Goal: Find specific page/section

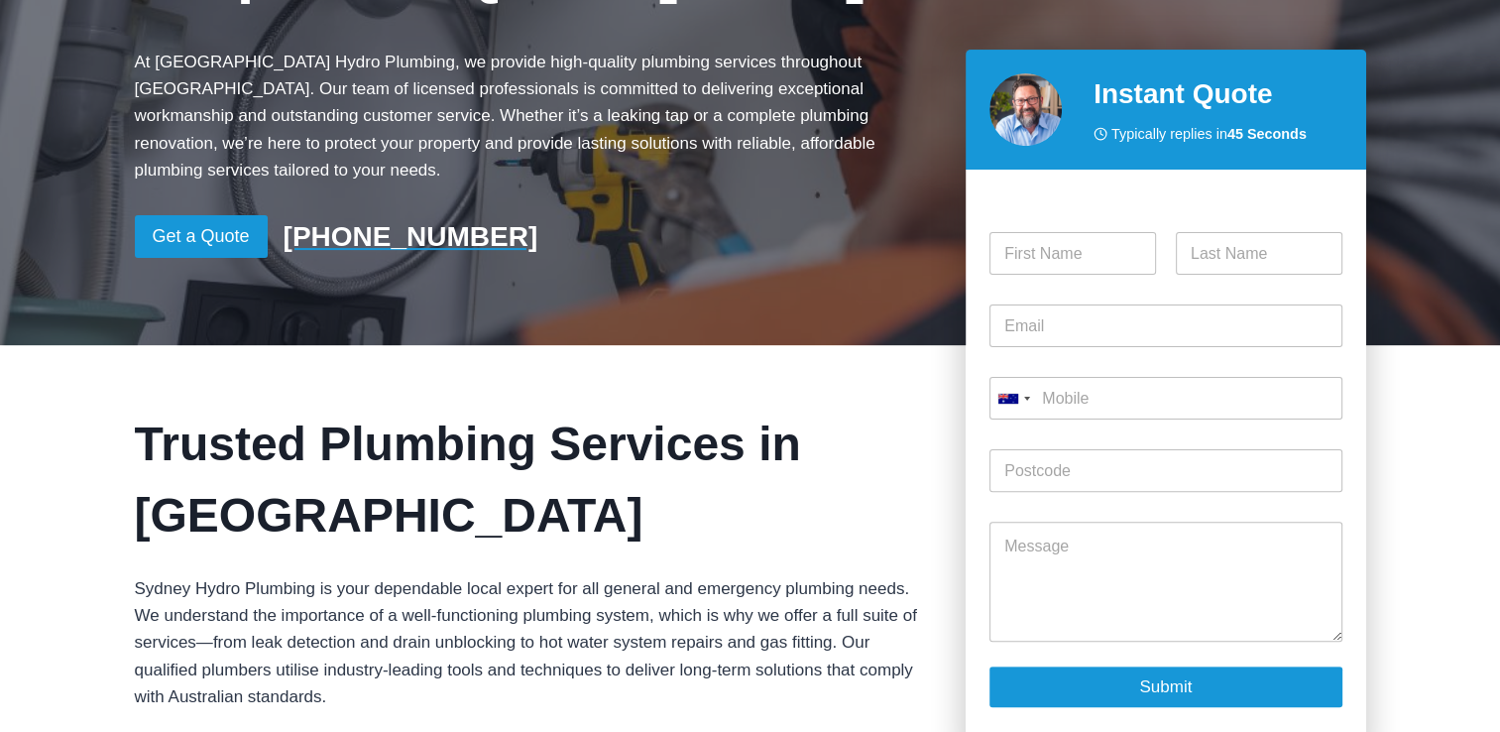
scroll to position [595, 0]
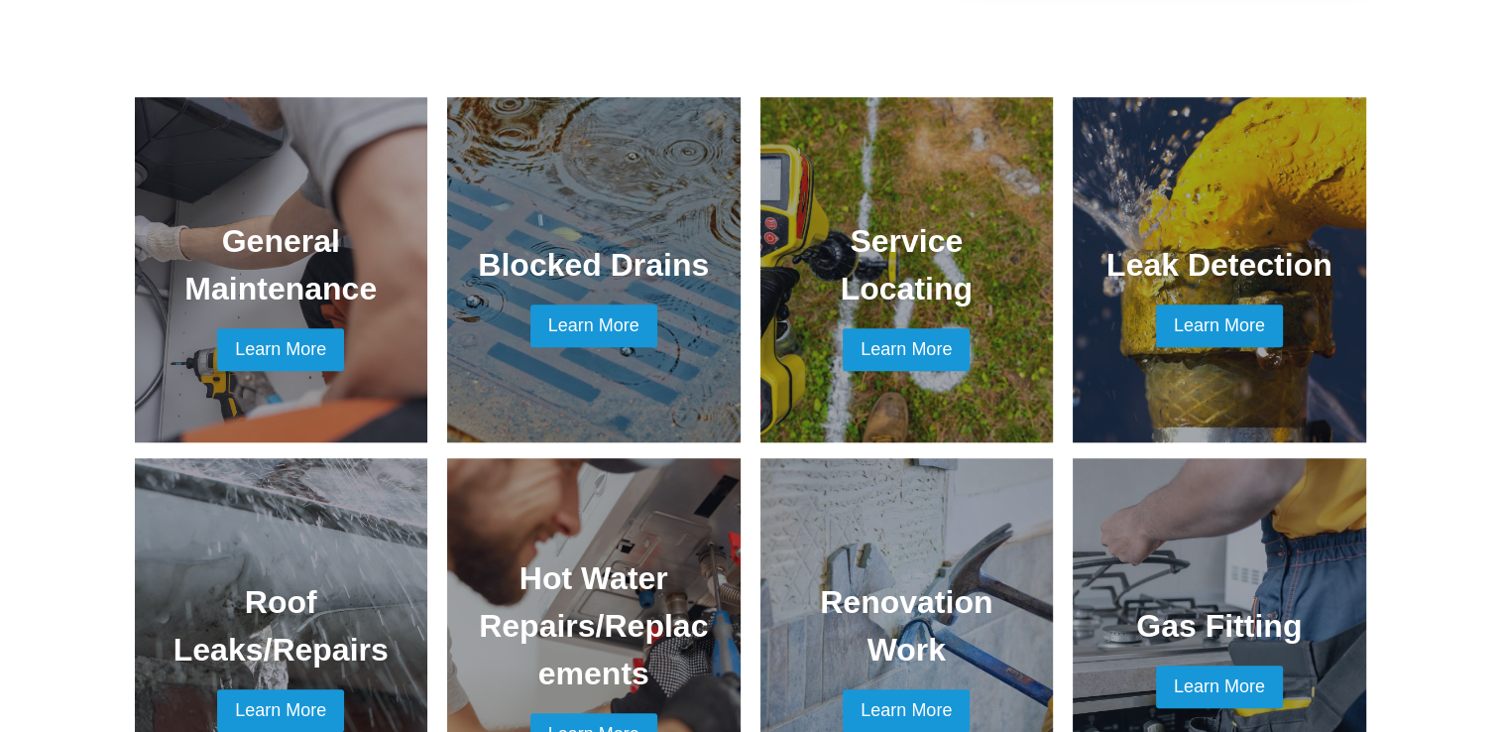
scroll to position [1388, 0]
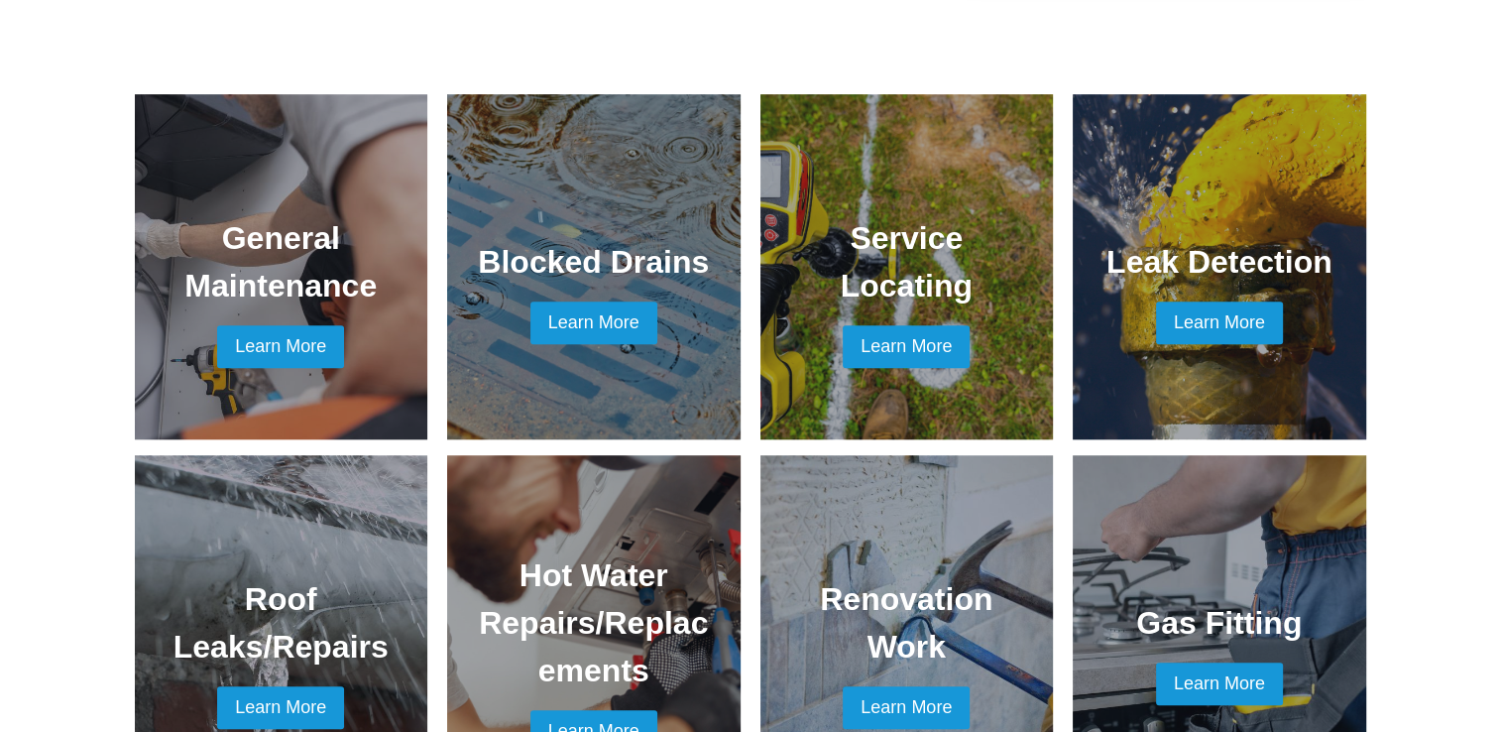
click at [1210, 294] on link at bounding box center [1220, 266] width 246 height 297
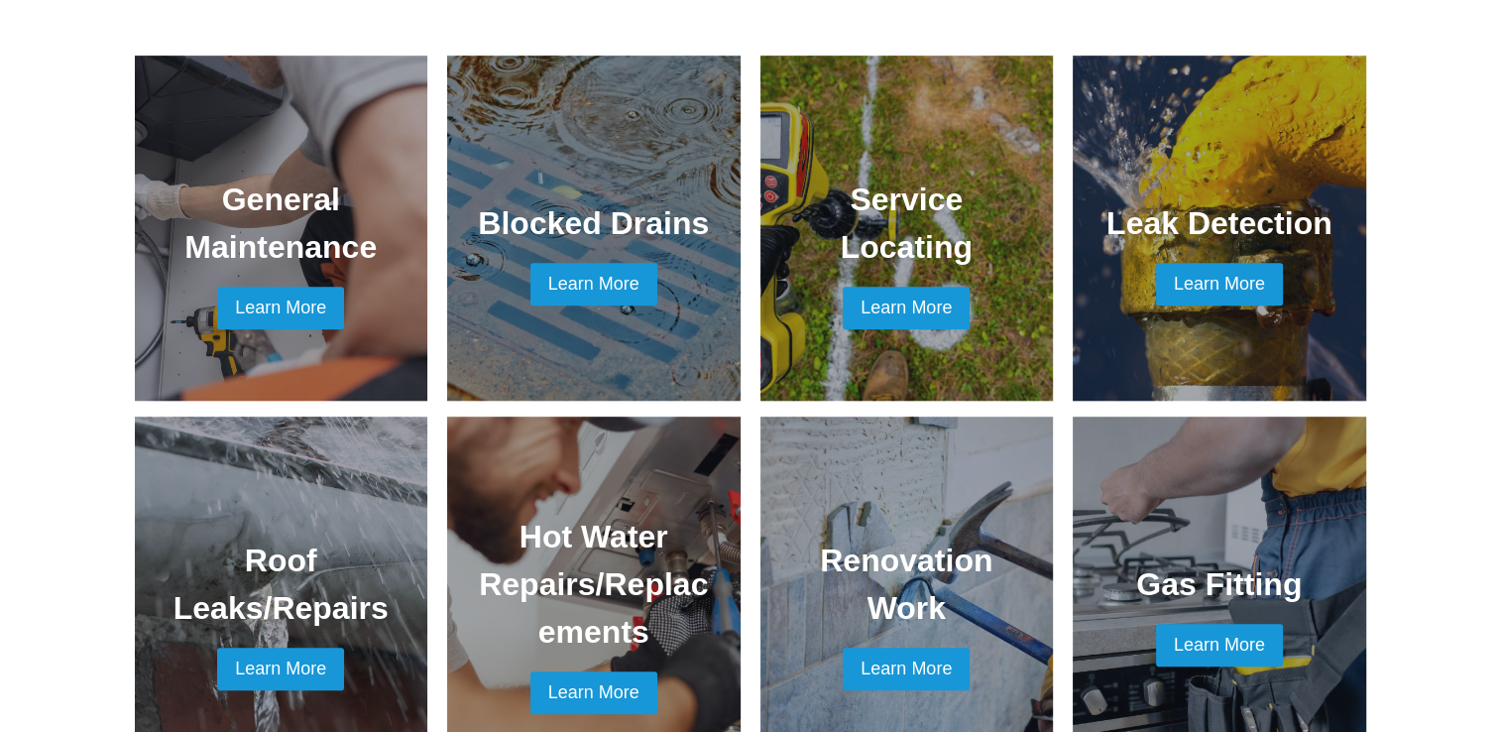
scroll to position [1487, 0]
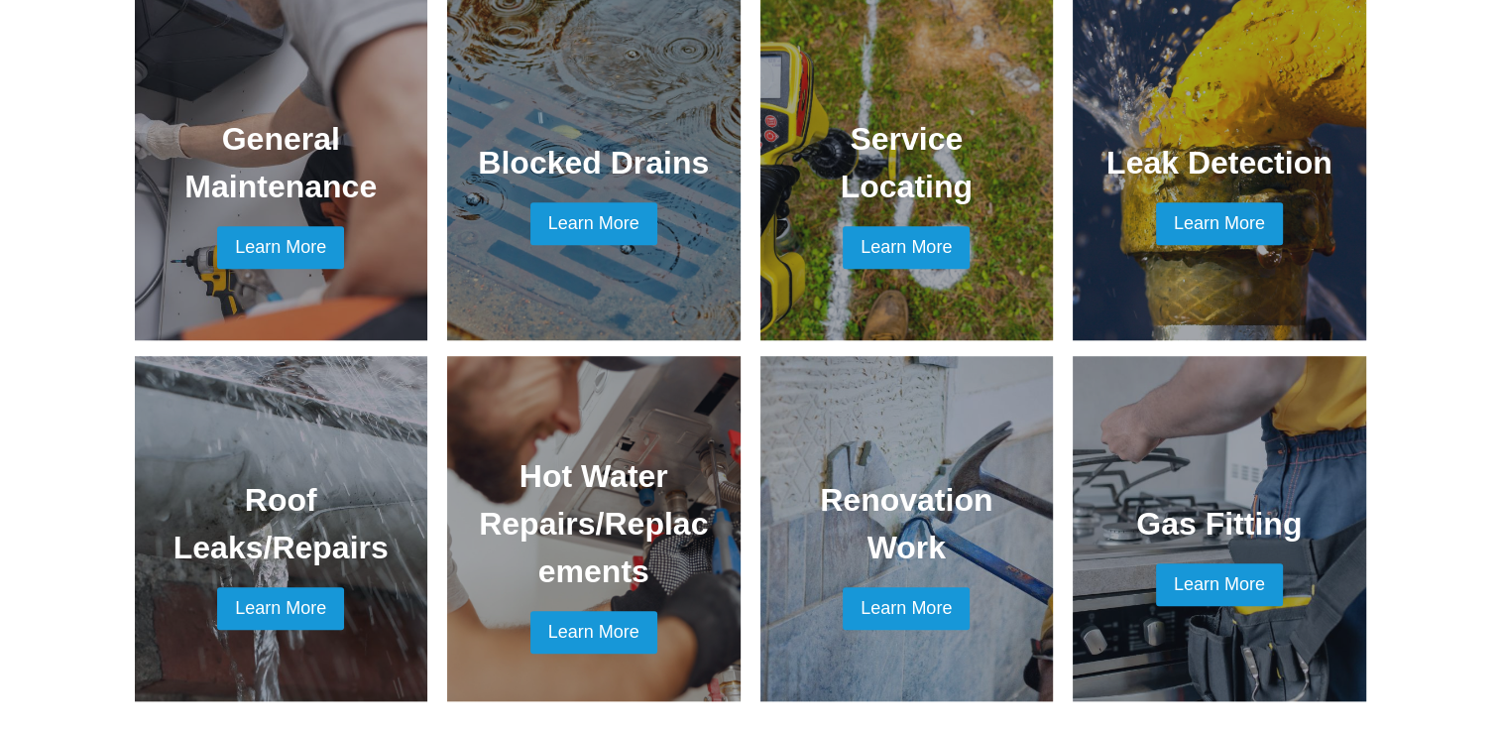
click at [279, 470] on link at bounding box center [282, 528] width 246 height 297
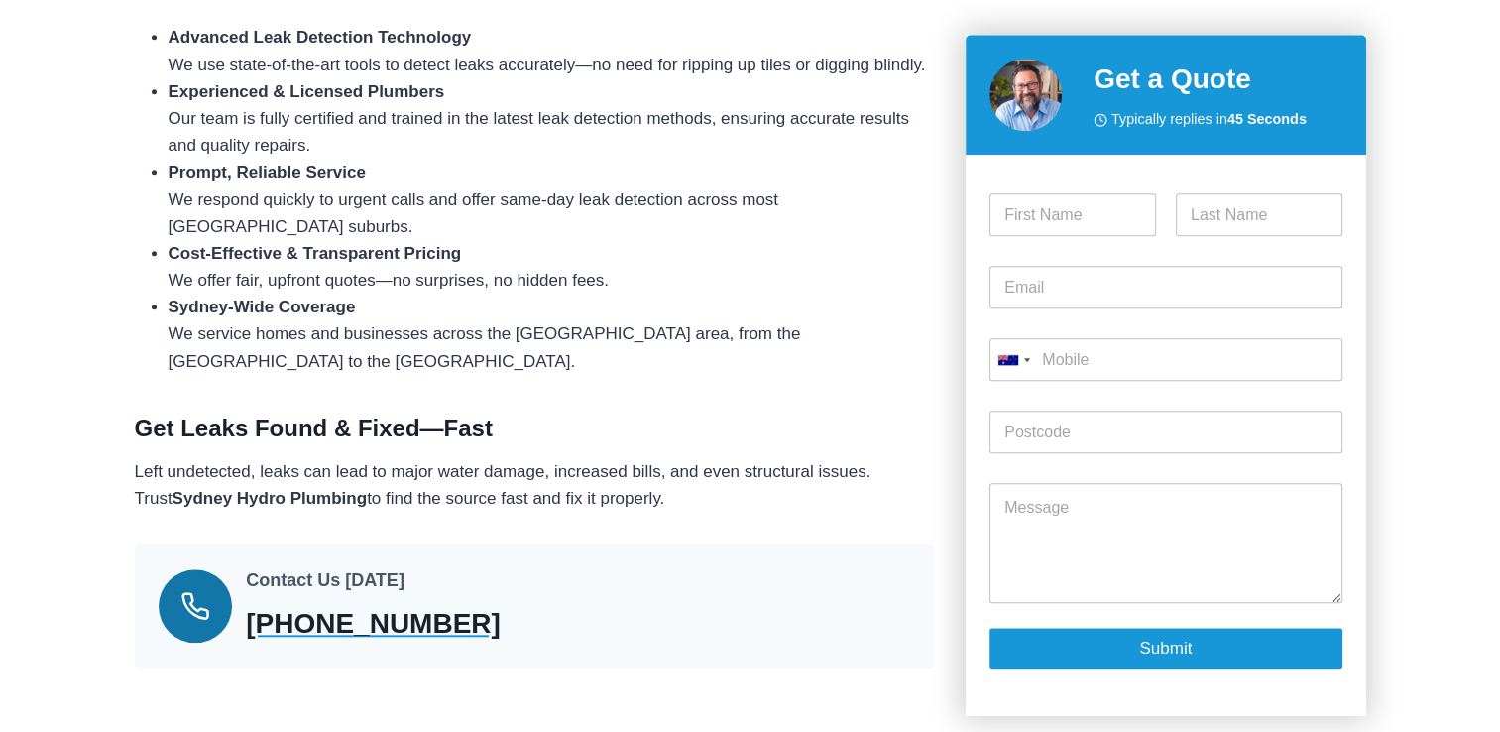
scroll to position [1785, 0]
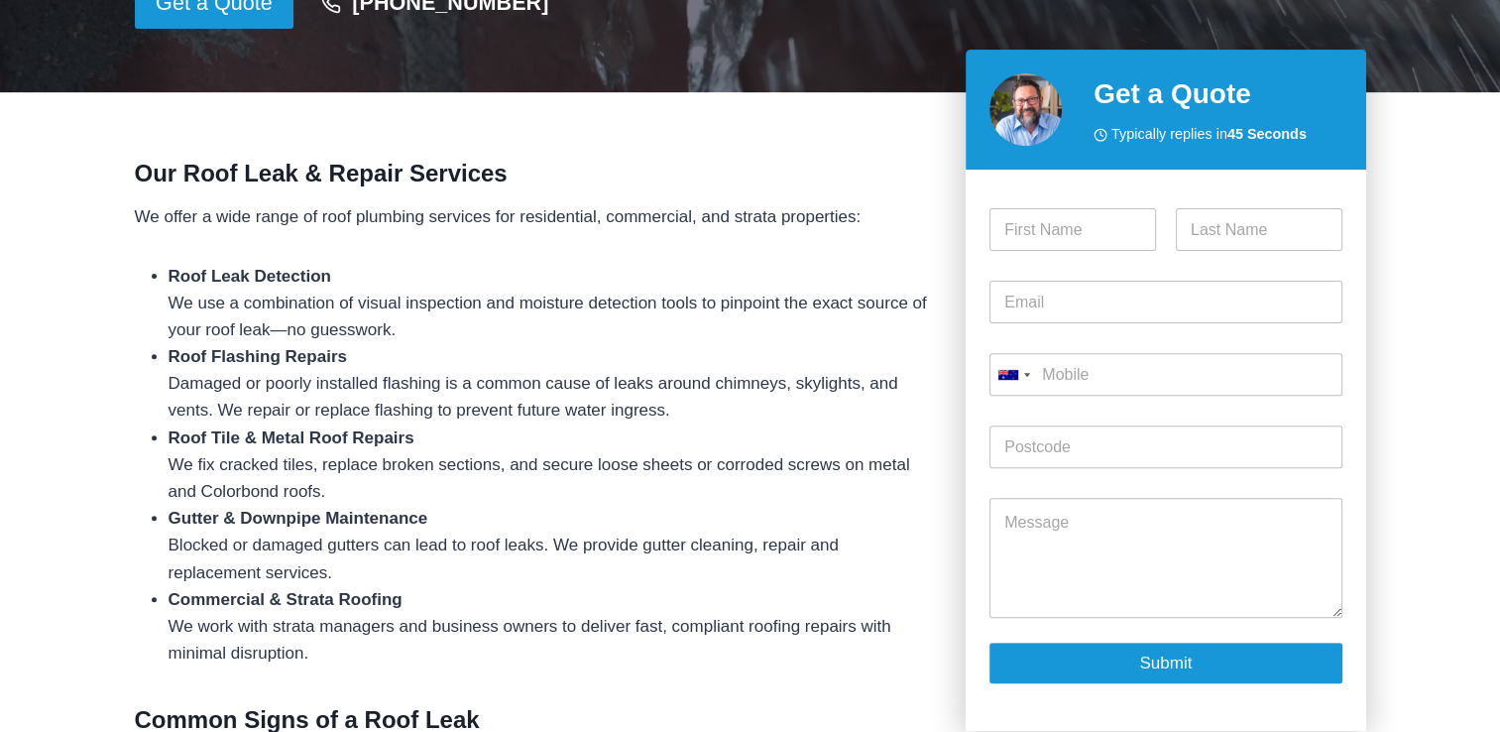
scroll to position [595, 0]
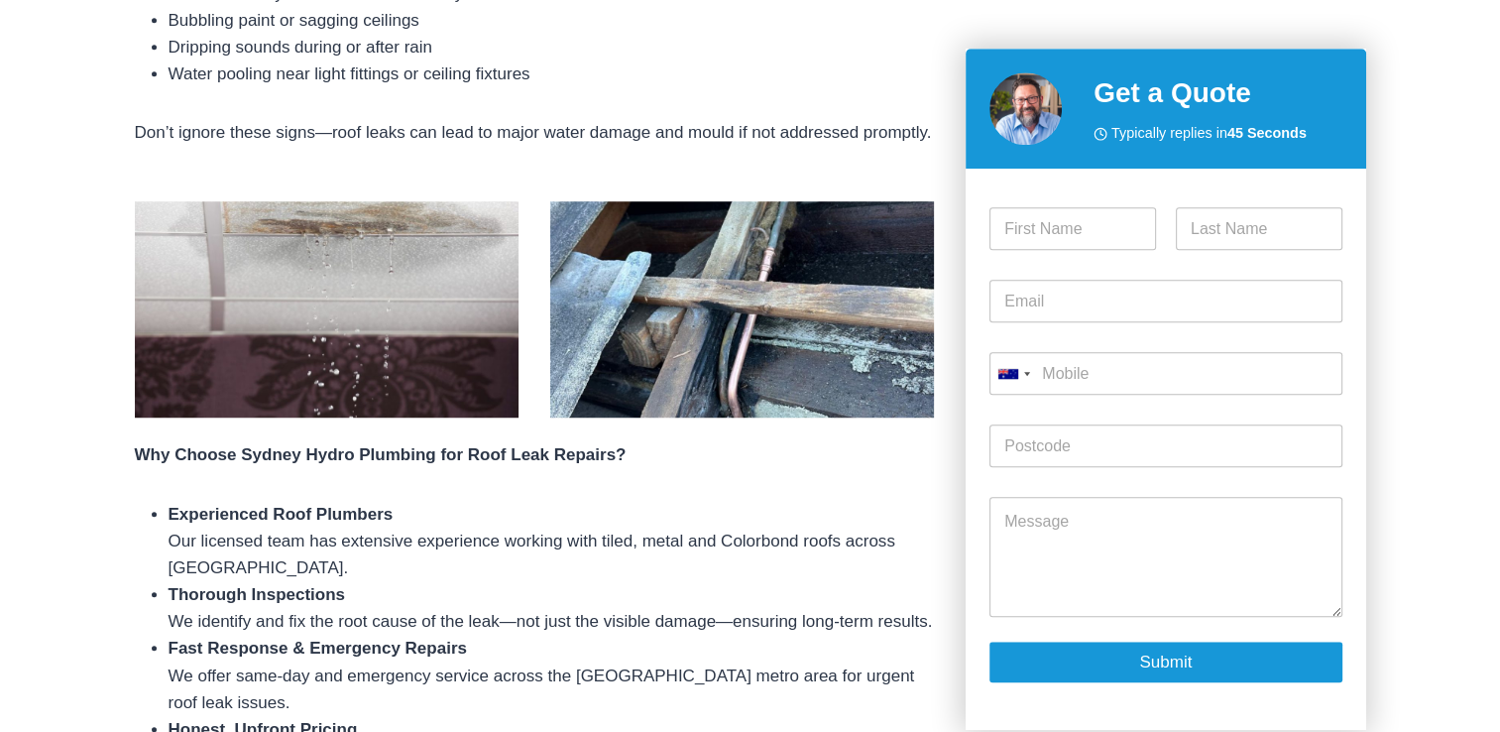
scroll to position [1388, 0]
